Goal: Transaction & Acquisition: Purchase product/service

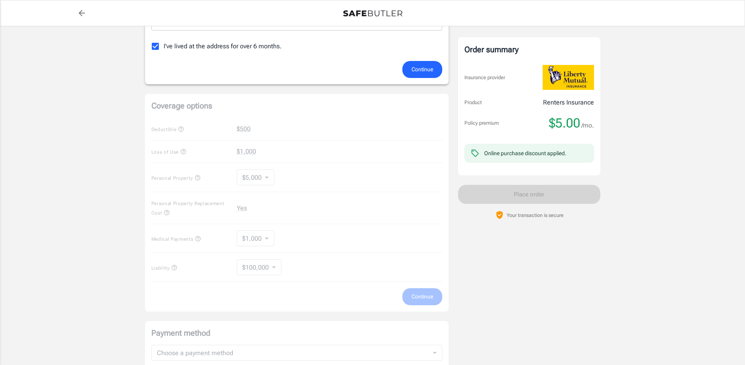
scroll to position [277, 0]
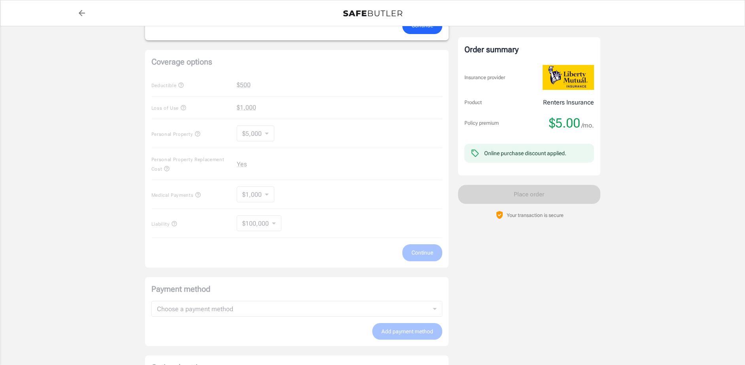
click at [268, 133] on div "Coverage options Deductible $500 Loss of Use $1,000 Personal Property $5,000 50…" at bounding box center [297, 158] width 304 height 217
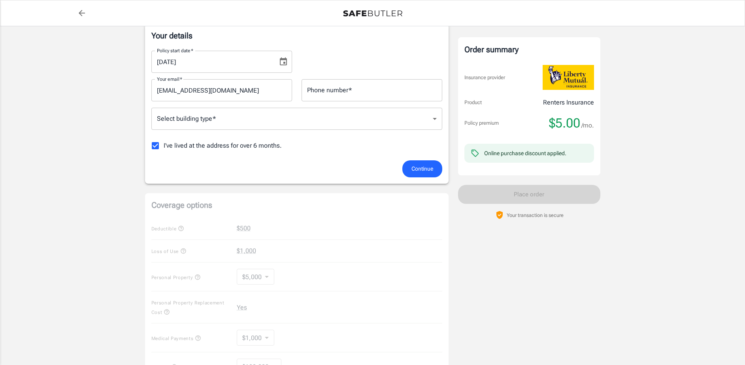
scroll to position [119, 0]
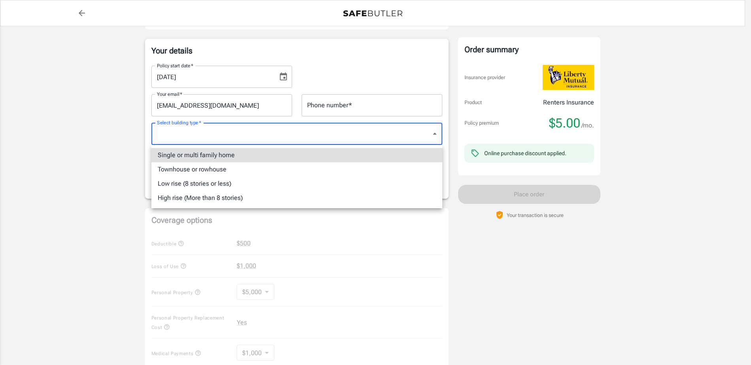
click at [274, 130] on body "Policy premium $ 5.00 /mo Liberty Mutual Renters Insurance [STREET_ADDRESS][PER…" at bounding box center [375, 255] width 751 height 748
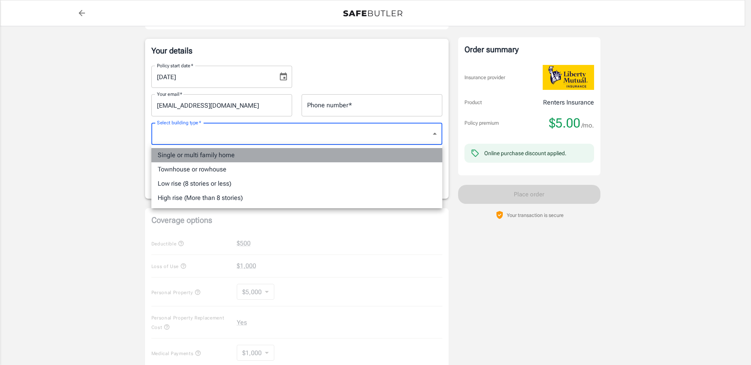
click at [221, 157] on li "Single or multi family home" at bounding box center [296, 155] width 291 height 14
type input "singlefamily"
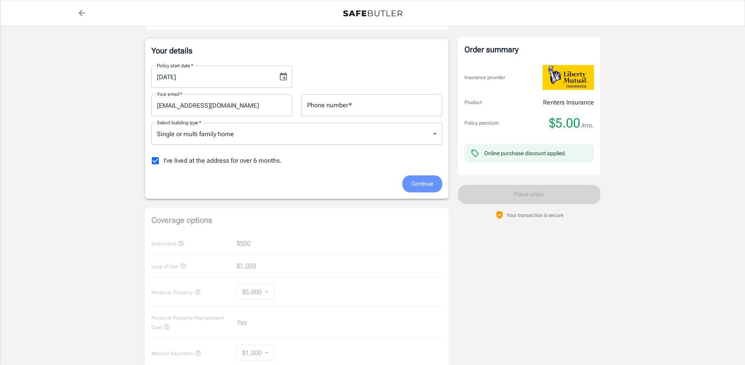
click at [420, 185] on span "Continue" at bounding box center [423, 184] width 22 height 10
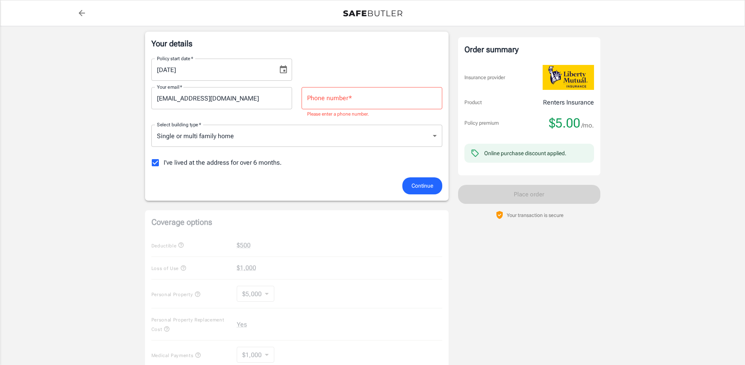
scroll to position [36, 0]
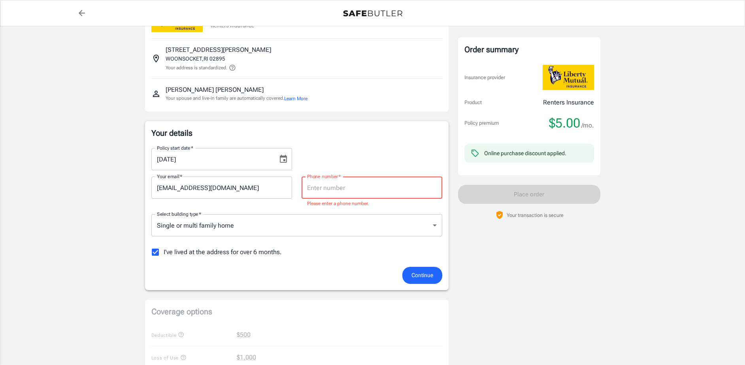
click at [316, 184] on input "Phone number   *" at bounding box center [372, 187] width 141 height 22
type input "4013097512"
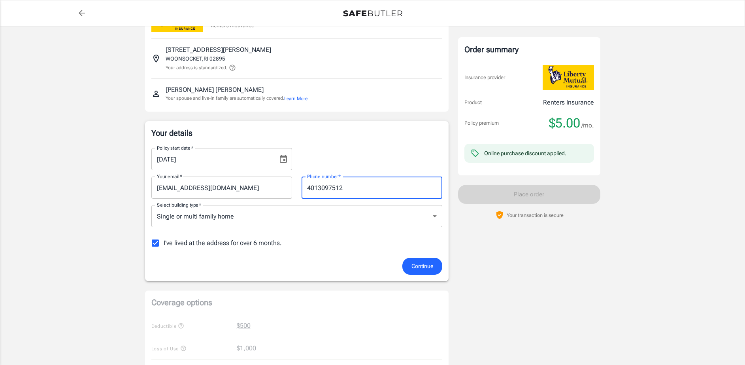
click at [419, 267] on span "Continue" at bounding box center [423, 266] width 22 height 10
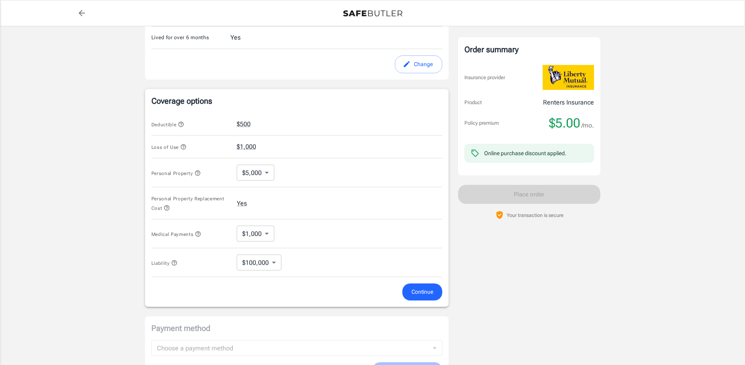
scroll to position [260, 0]
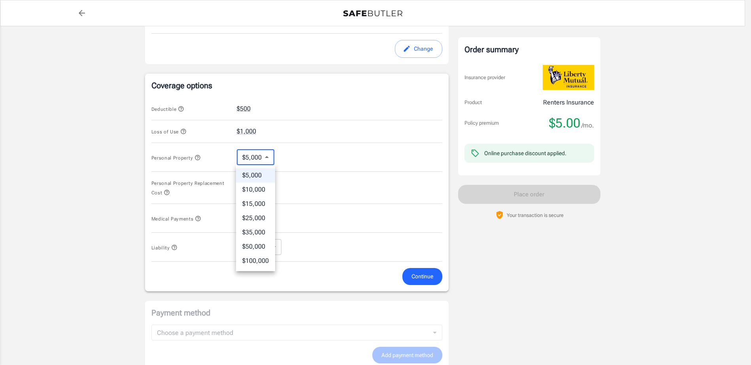
click at [266, 155] on body "Policy premium $ 5.00 /mo Liberty Mutual Renters Insurance [STREET_ADDRESS][PER…" at bounding box center [375, 117] width 751 height 755
click at [250, 204] on li "$15,000" at bounding box center [255, 203] width 39 height 14
type input "15000"
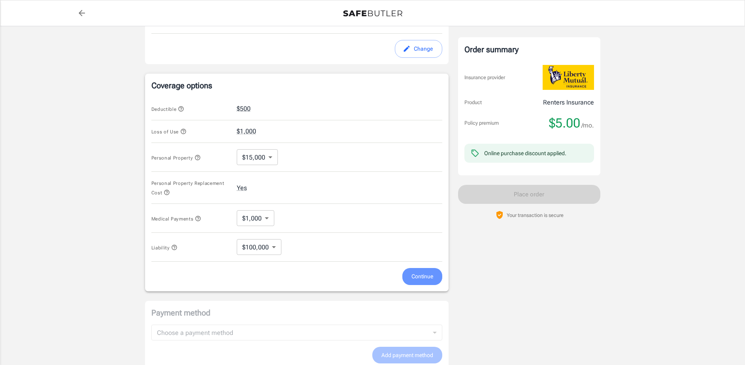
click at [419, 275] on span "Continue" at bounding box center [423, 276] width 22 height 10
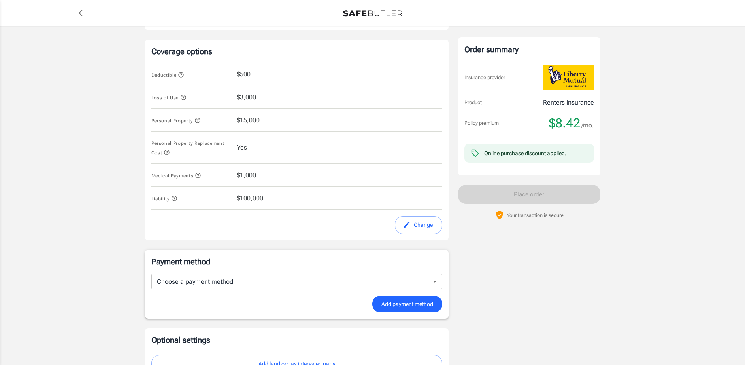
scroll to position [255, 0]
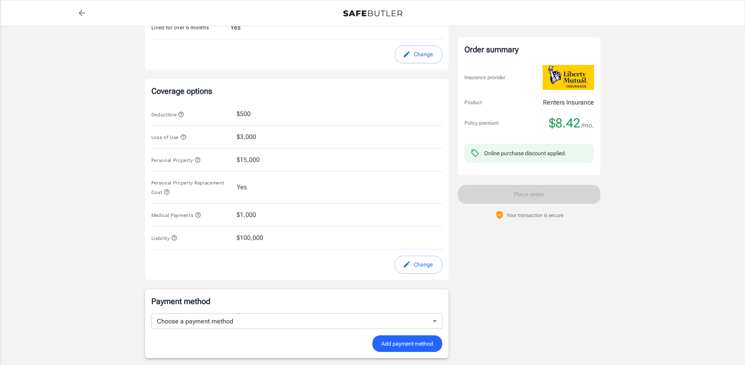
click at [265, 160] on div "Personal Property $15,000" at bounding box center [296, 159] width 291 height 23
drag, startPoint x: 425, startPoint y: 271, endPoint x: 422, endPoint y: 263, distance: 8.4
click at [423, 266] on button "Change" at bounding box center [418, 264] width 47 height 18
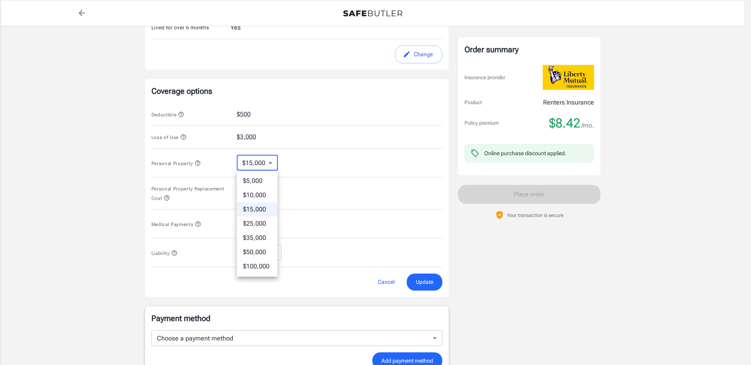
click at [271, 162] on body "Policy premium $ 8.42 /mo Liberty Mutual Renters Insurance [STREET_ADDRESS][PER…" at bounding box center [375, 122] width 751 height 755
click at [251, 220] on li "$25,000" at bounding box center [257, 223] width 41 height 14
type input "25000"
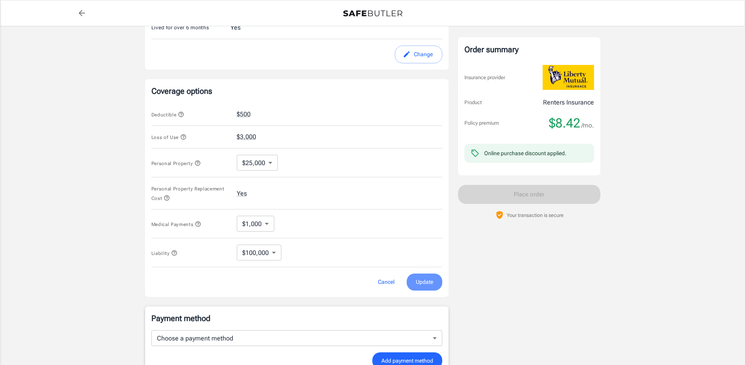
click at [421, 282] on span "Update" at bounding box center [424, 282] width 17 height 10
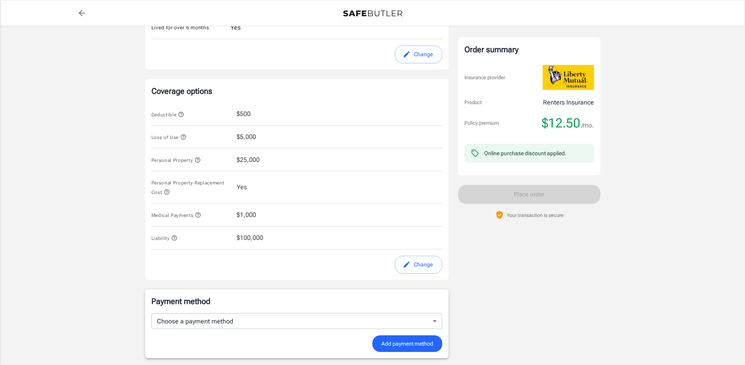
click at [163, 191] on span "Personal Property Replacement Cost" at bounding box center [187, 187] width 73 height 15
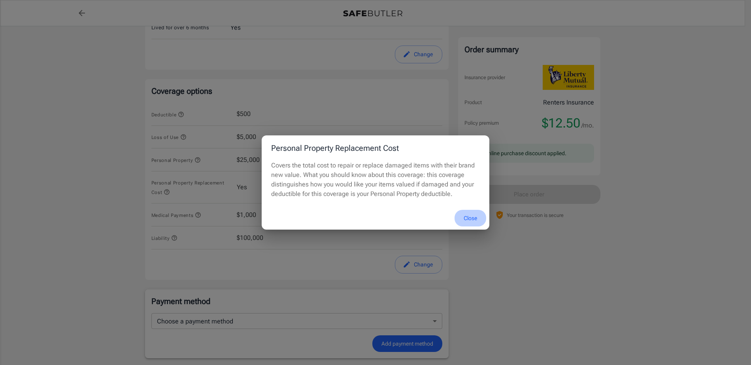
click at [474, 216] on button "Close" at bounding box center [471, 218] width 32 height 17
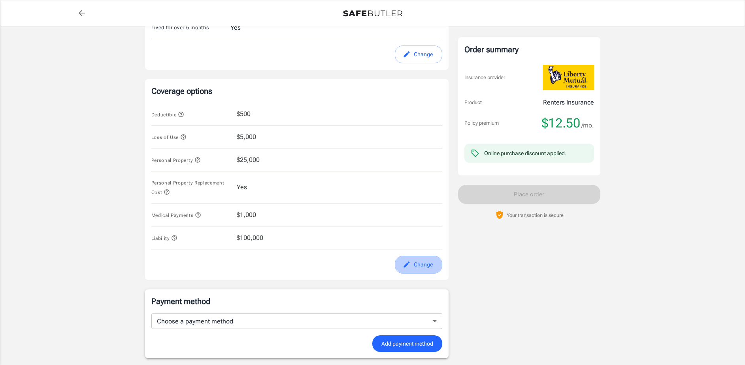
click at [413, 266] on button "Change" at bounding box center [418, 264] width 47 height 18
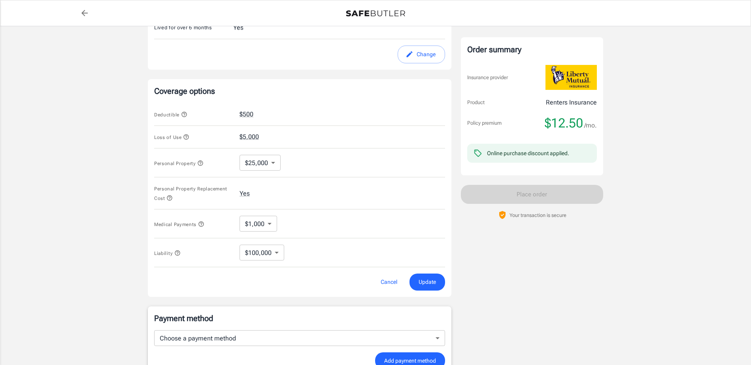
click at [268, 222] on body "Policy premium $ 12.50 /mo Liberty Mutual Renters Insurance [STREET_ADDRESS][PE…" at bounding box center [375, 122] width 751 height 755
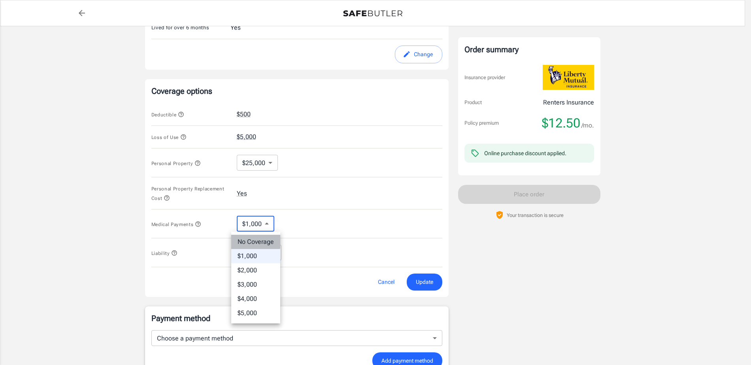
click at [253, 241] on li "No Coverage" at bounding box center [255, 241] width 49 height 14
type input "No Coverage"
click at [271, 252] on body "Policy premium $ 12.50 /mo Liberty Mutual Renters Insurance [STREET_ADDRESS][PE…" at bounding box center [375, 122] width 751 height 755
click at [316, 259] on div at bounding box center [375, 182] width 751 height 365
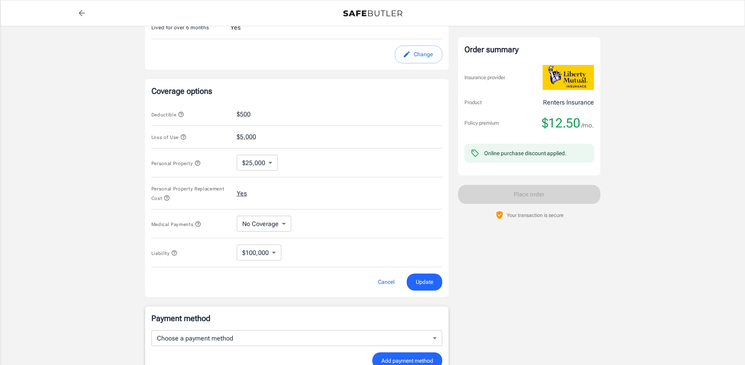
click at [241, 194] on button "Yes" at bounding box center [242, 193] width 10 height 9
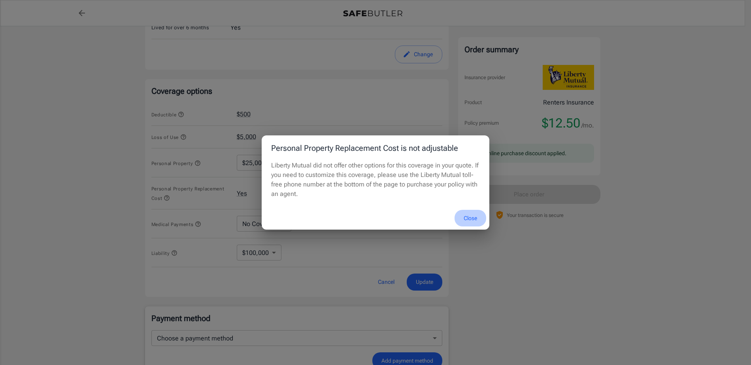
click at [470, 215] on button "Close" at bounding box center [471, 218] width 32 height 17
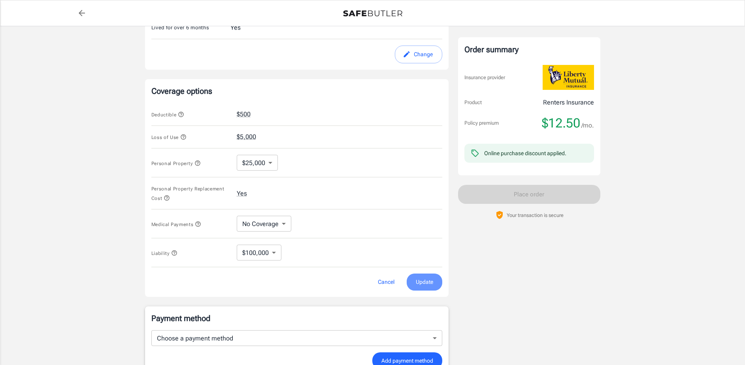
click at [428, 277] on span "Update" at bounding box center [424, 282] width 17 height 10
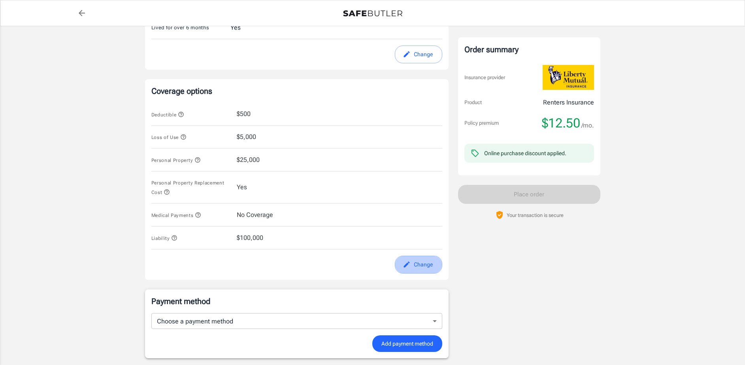
click at [417, 266] on button "Change" at bounding box center [418, 264] width 47 height 18
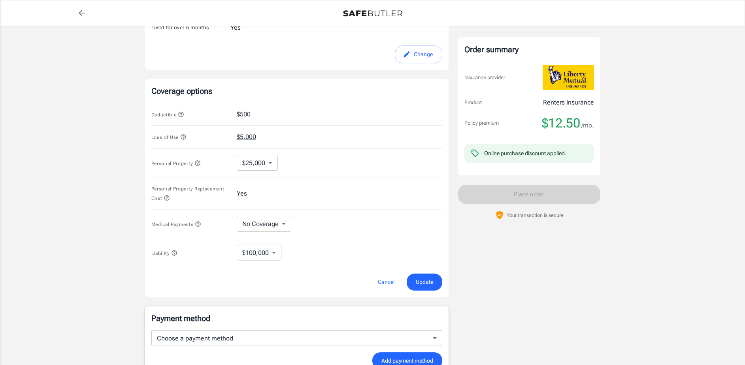
click at [184, 138] on icon "button" at bounding box center [183, 136] width 5 height 5
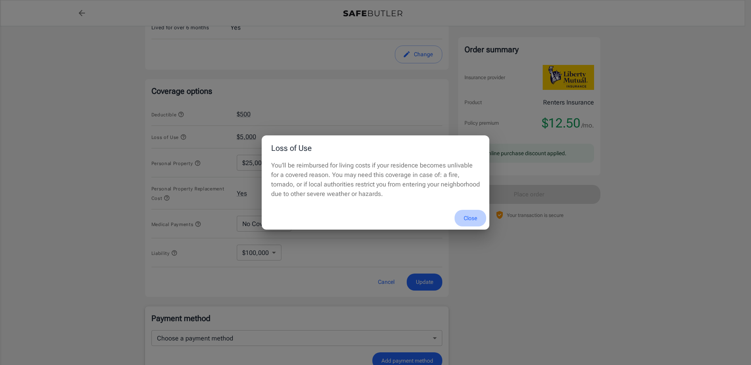
click at [465, 219] on button "Close" at bounding box center [471, 218] width 32 height 17
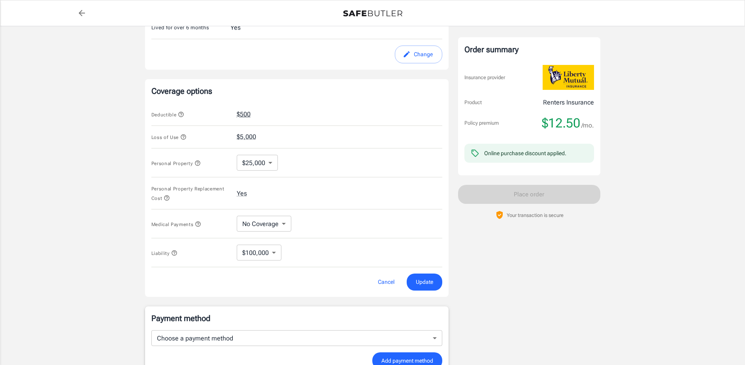
click at [247, 112] on button "$500" at bounding box center [244, 114] width 14 height 9
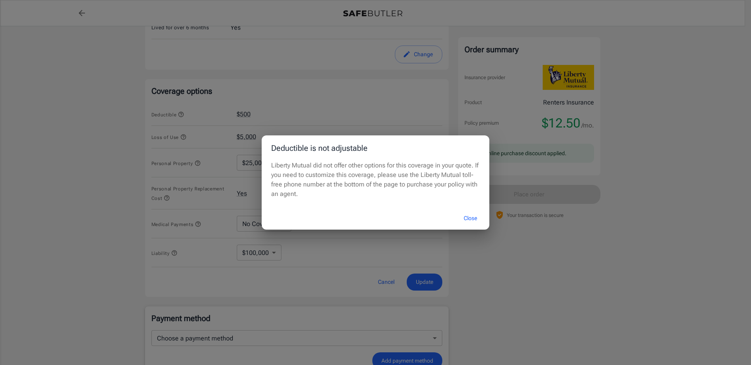
click at [182, 113] on div "Deductible is not adjustable Liberty Mutual did not offer other options for thi…" at bounding box center [375, 182] width 751 height 365
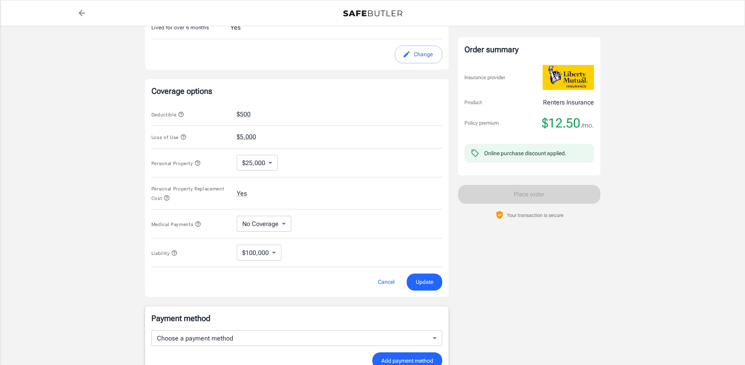
click at [183, 115] on icon "button" at bounding box center [181, 114] width 6 height 6
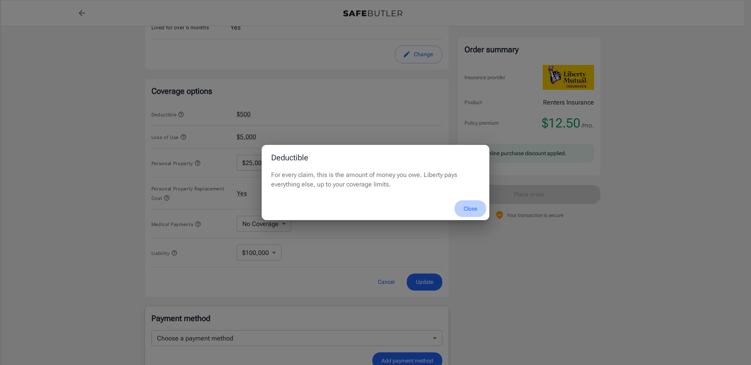
click at [464, 209] on button "Close" at bounding box center [471, 208] width 32 height 17
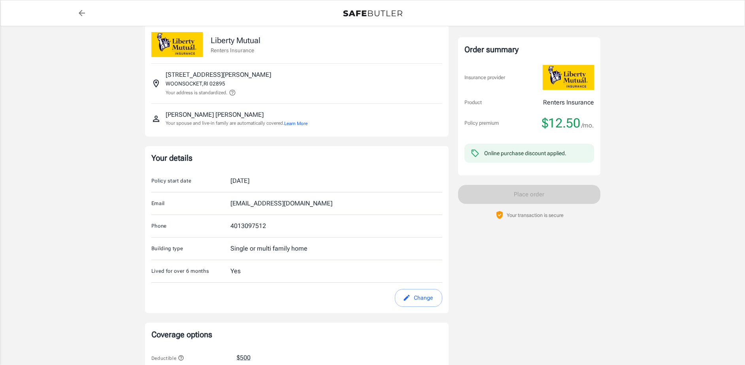
scroll to position [0, 0]
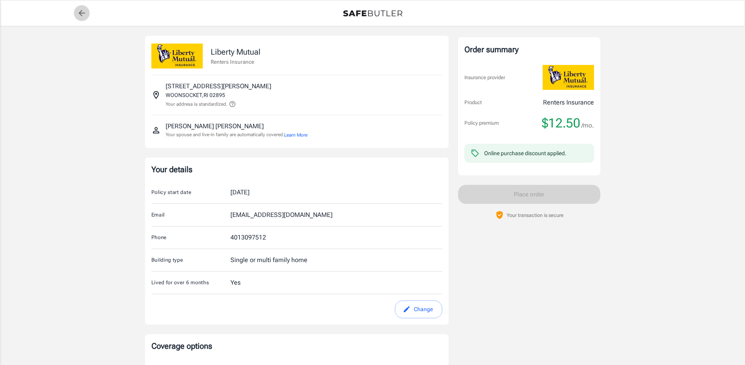
click at [83, 14] on icon "back to quotes" at bounding box center [81, 12] width 9 height 9
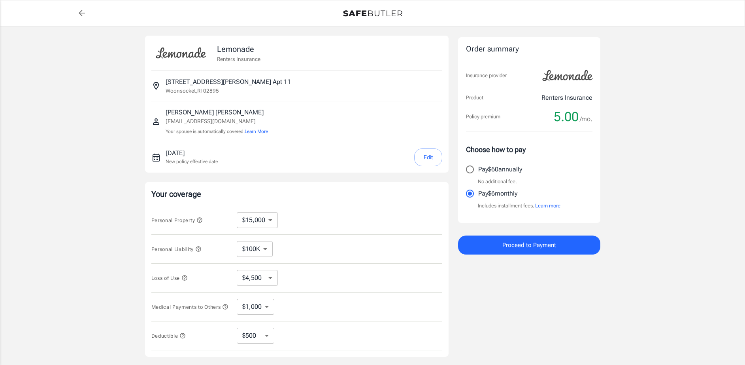
select select "15000"
select select "500"
click at [268, 219] on select "$10,000 $15,000 $20,000 $25,000 $30,000 $40,000 $50,000 $100K $150K $200K $250K" at bounding box center [257, 220] width 41 height 16
select select "20000"
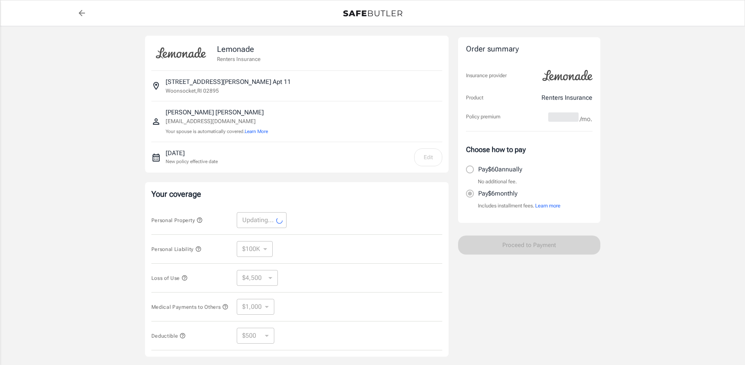
select select "20000"
select select "6000"
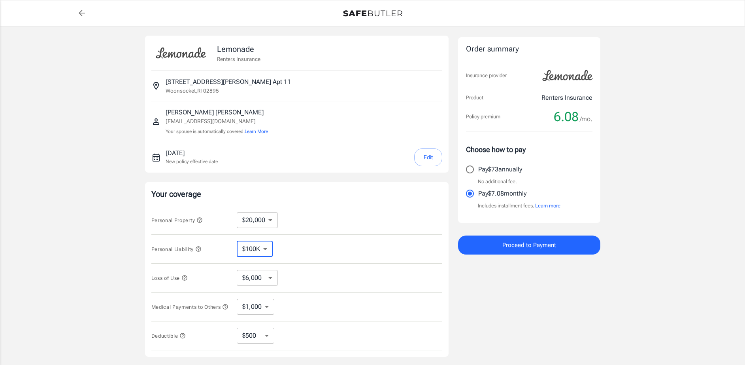
click at [267, 249] on select "$100K $200K $300K $400K $500K $1M" at bounding box center [255, 249] width 36 height 16
click at [308, 248] on div "Personal Liability $100K $200K $300K $400K $500K $1M ​" at bounding box center [296, 248] width 291 height 29
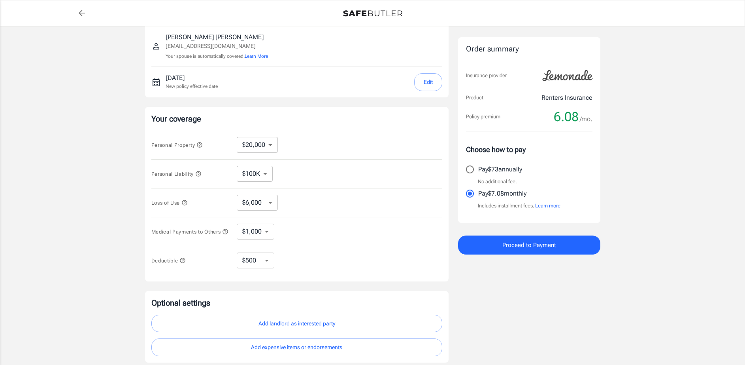
scroll to position [79, 0]
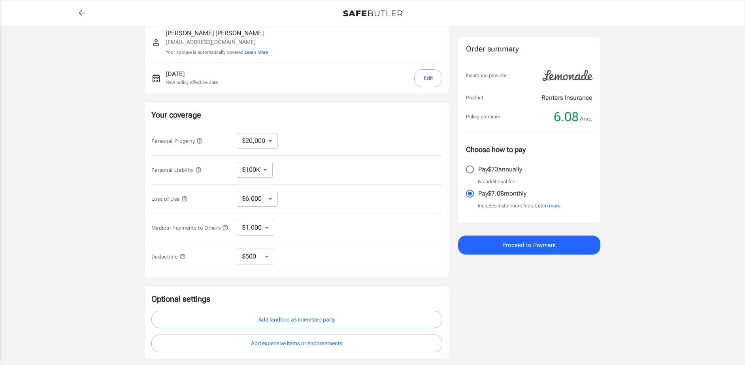
click at [265, 230] on select "$1,000 $2,000 $3,000 $4,000 $5,000" at bounding box center [256, 227] width 38 height 16
click at [328, 240] on div "Medical Payments to Others $1,000 $2,000 $3,000 $4,000 $5,000 ​" at bounding box center [296, 227] width 291 height 29
click at [265, 260] on select "$250 $500 $1,000 $2,500" at bounding box center [256, 256] width 38 height 16
select select "250"
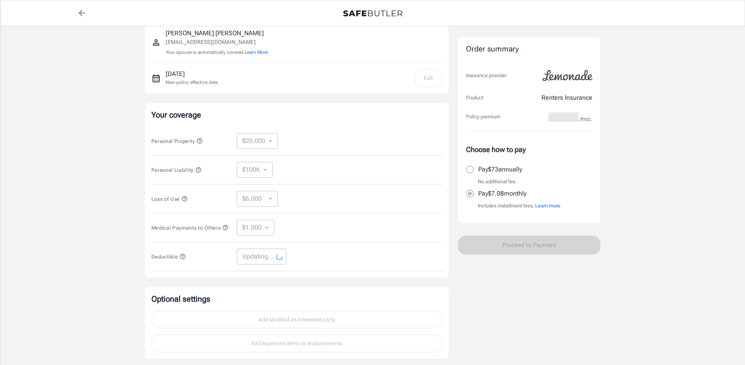
select select "250"
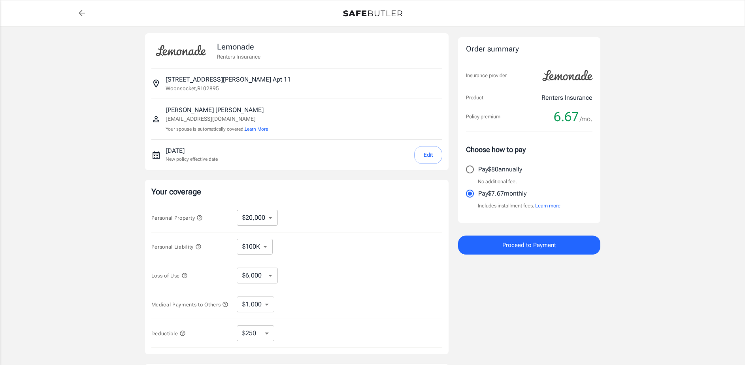
scroll to position [0, 0]
